Goal: Find specific page/section: Find specific page/section

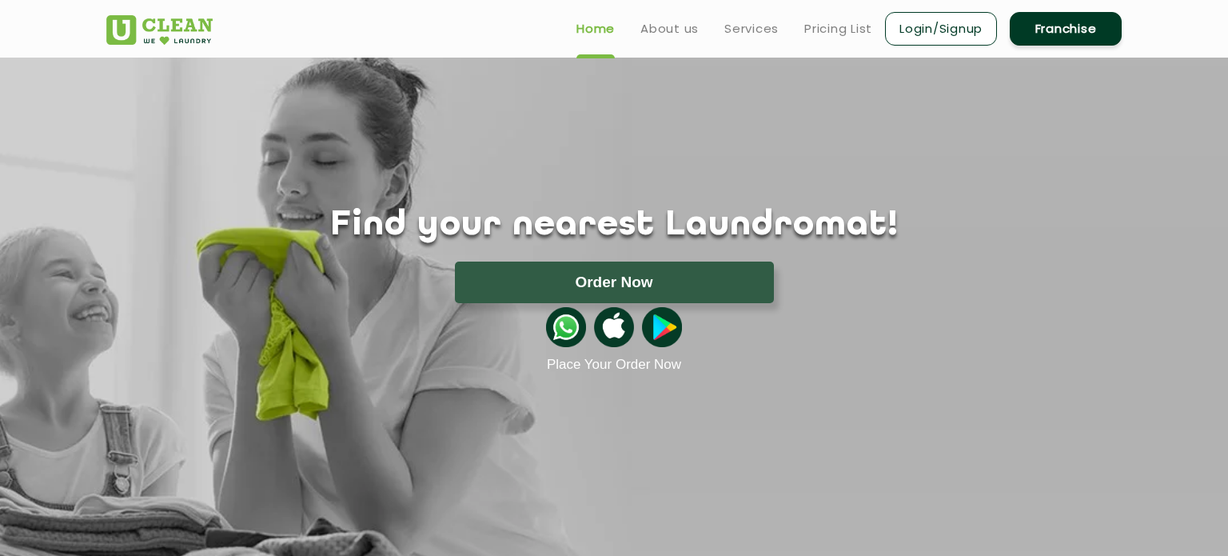
click at [631, 233] on h1 "Find your nearest Laundromat!" at bounding box center [613, 225] width 1039 height 40
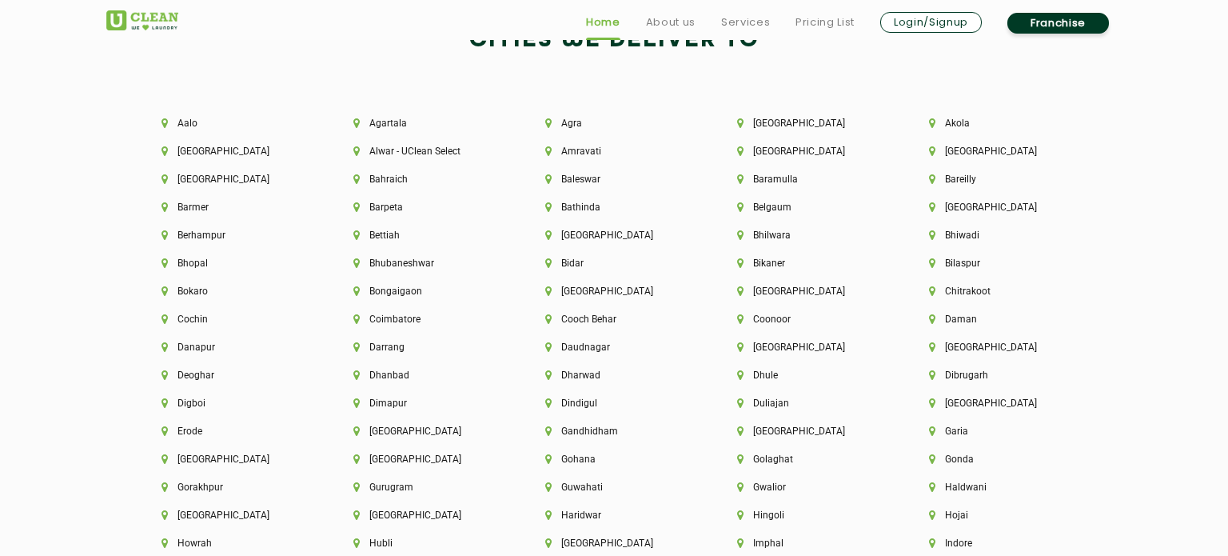
scroll to position [4258, 0]
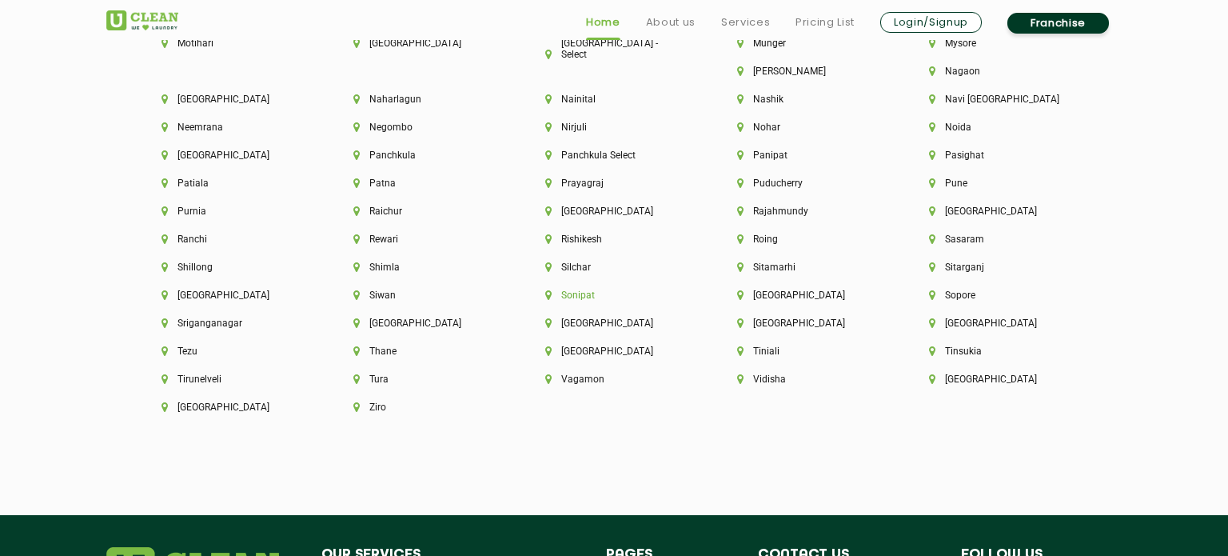
click at [683, 289] on li "Sonipat" at bounding box center [613, 294] width 137 height 11
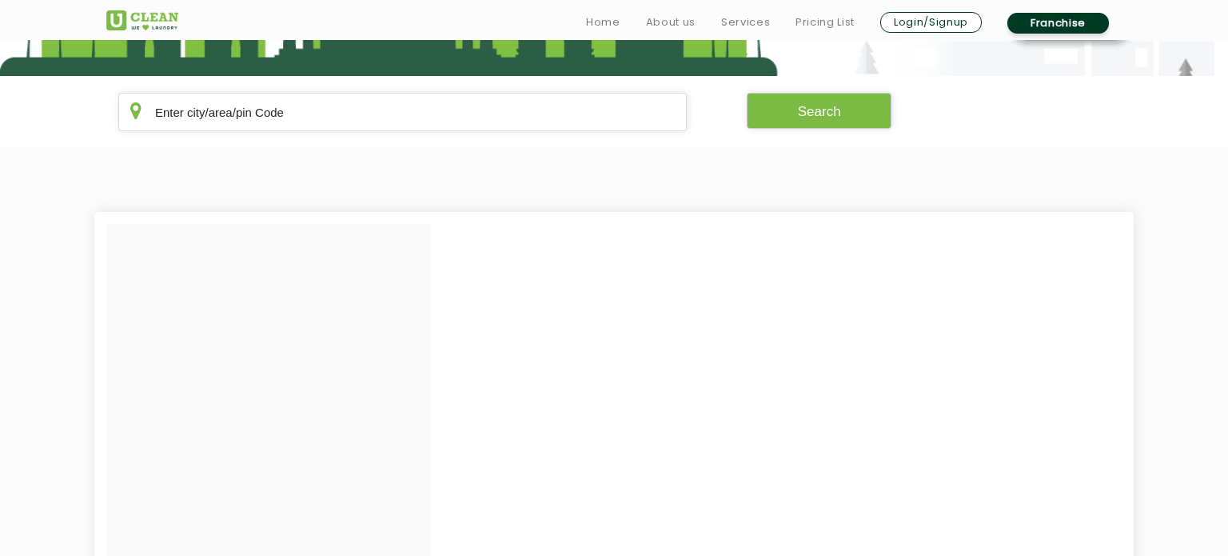
scroll to position [336, 0]
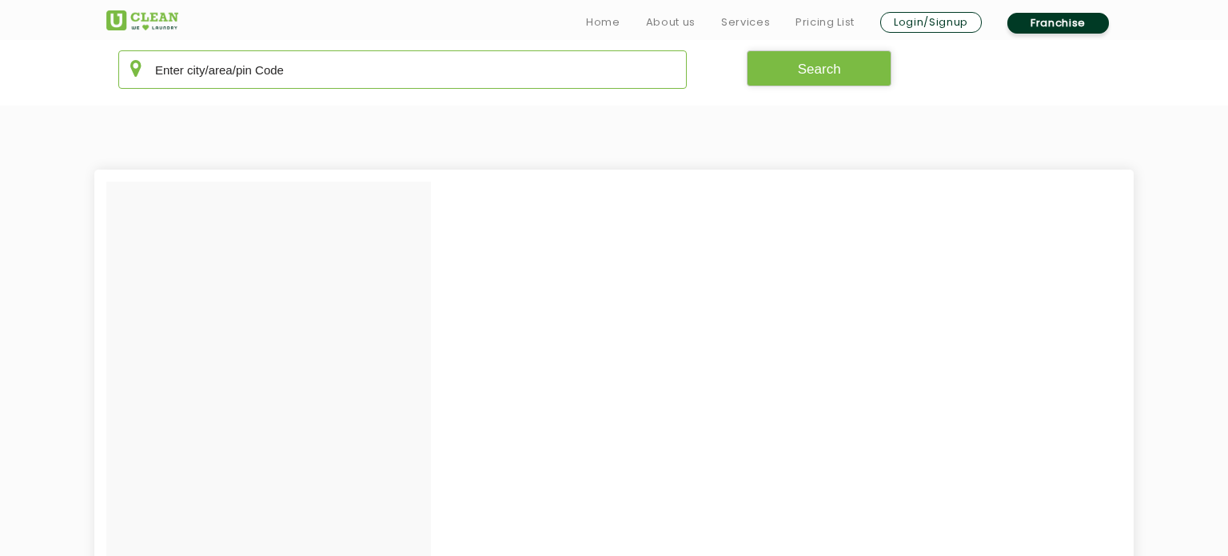
click at [301, 68] on input "text" at bounding box center [402, 69] width 568 height 38
paste input "131001"
type input "131001"
click at [800, 66] on button "Search" at bounding box center [819, 68] width 145 height 36
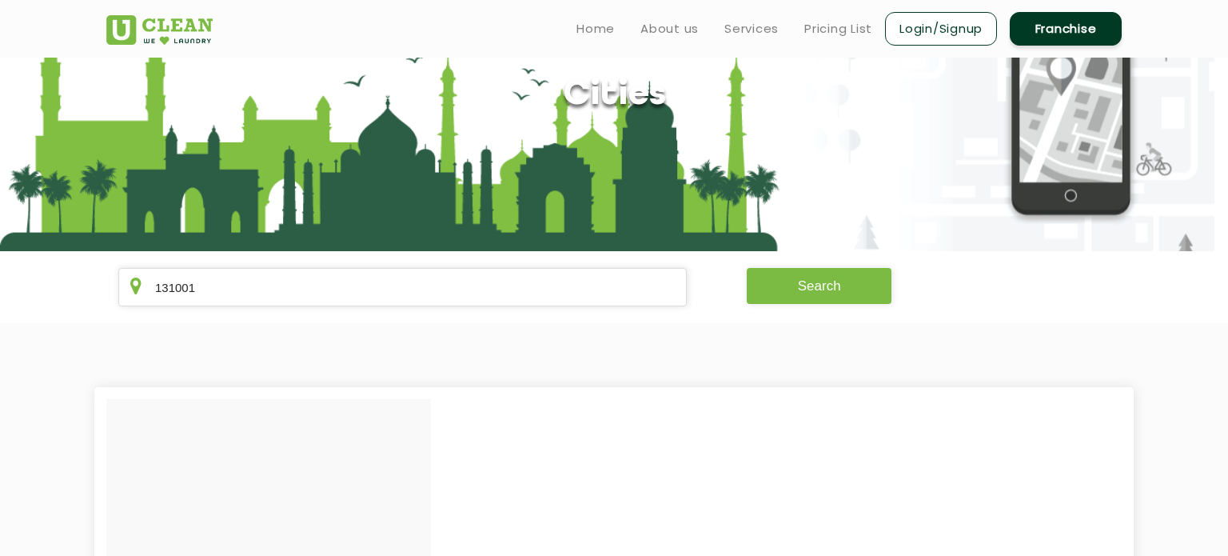
scroll to position [112, 0]
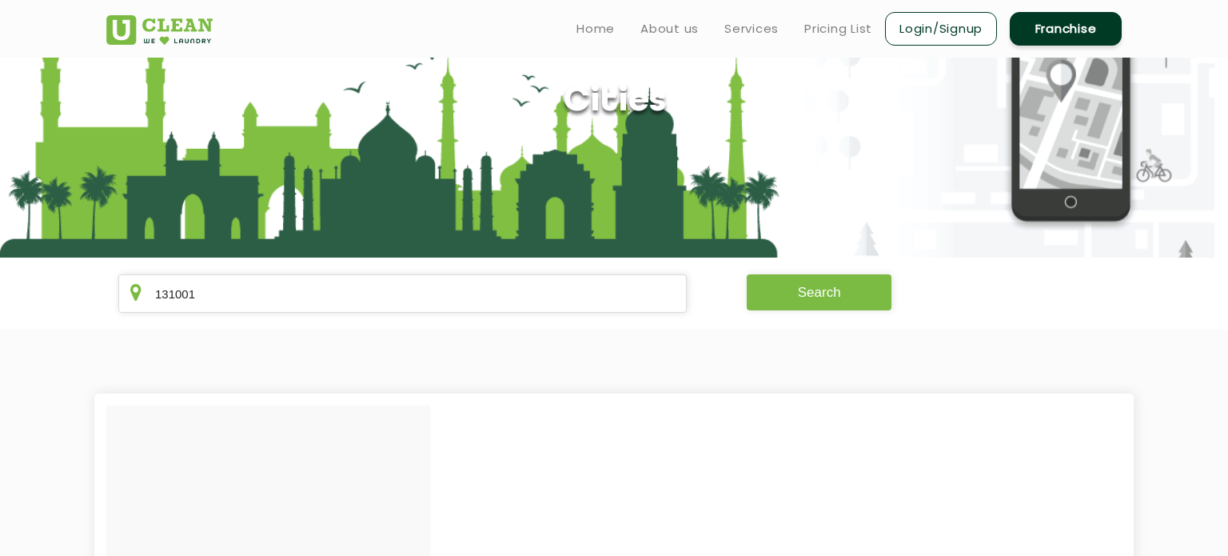
click at [806, 289] on button "Search" at bounding box center [819, 292] width 145 height 36
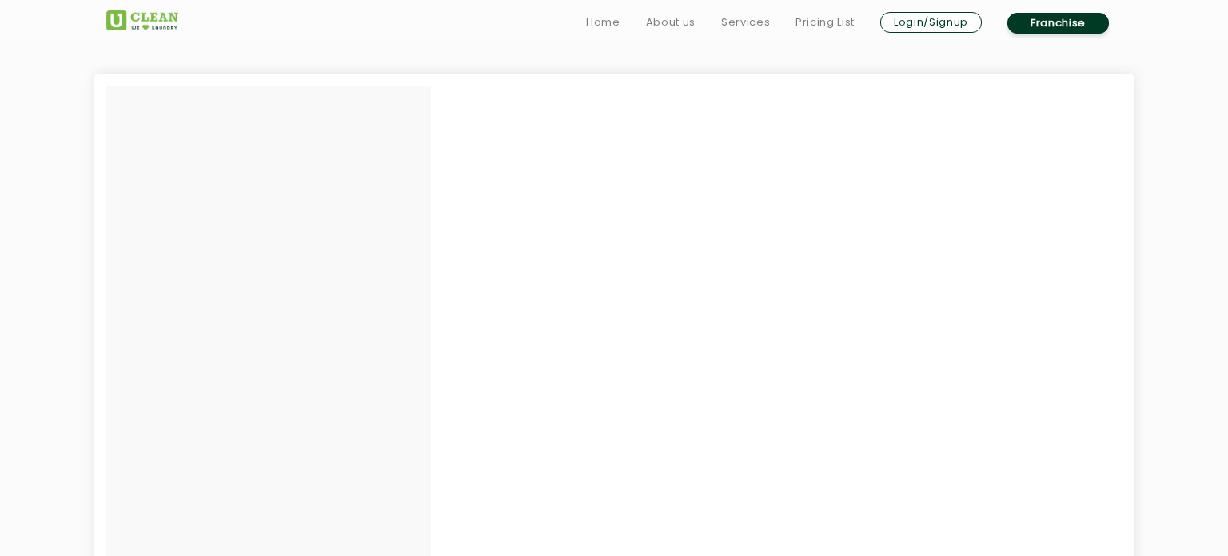
scroll to position [953, 0]
